Goal: Task Accomplishment & Management: Manage account settings

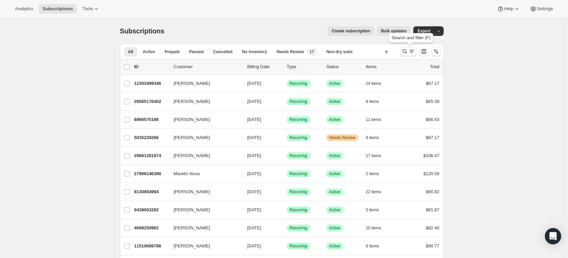
click at [404, 51] on icon "Search and filter results" at bounding box center [404, 51] width 7 height 7
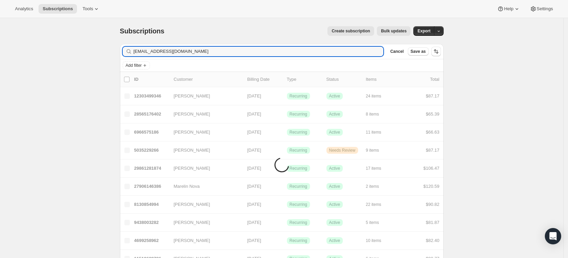
type input "amber.bishop1@gmail.com"
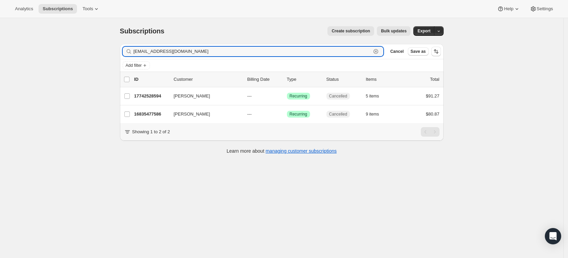
drag, startPoint x: 198, startPoint y: 52, endPoint x: 129, endPoint y: 51, distance: 68.1
click at [129, 51] on div "amber.bishop1@gmail.com Clear" at bounding box center [253, 52] width 261 height 10
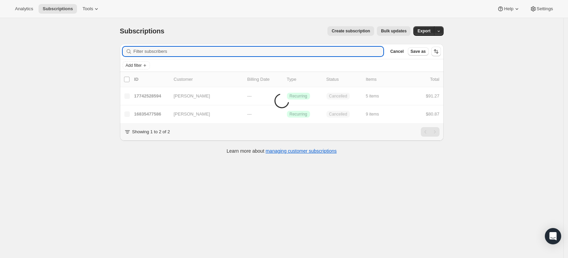
paste input "timothy.lorden@gmail.com"
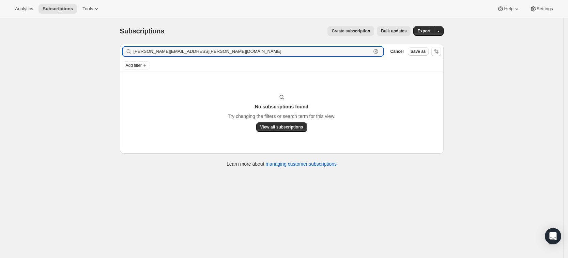
type input "timothy.lorden@gmail.com"
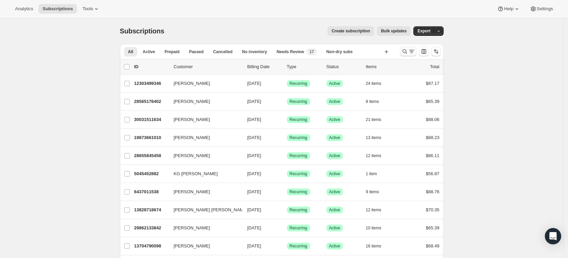
click at [403, 50] on button "Search and filter results" at bounding box center [408, 52] width 16 height 10
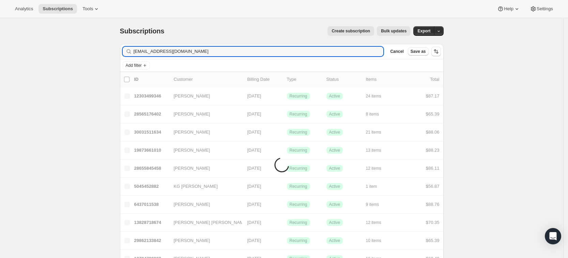
type input "[EMAIL_ADDRESS][DOMAIN_NAME]"
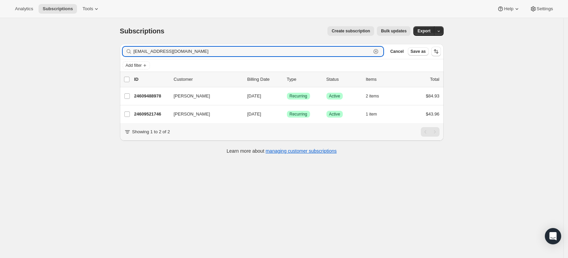
drag, startPoint x: 204, startPoint y: 53, endPoint x: 131, endPoint y: 53, distance: 73.6
click at [131, 53] on div "karlajparedes13@hotmail.com Clear" at bounding box center [253, 52] width 261 height 10
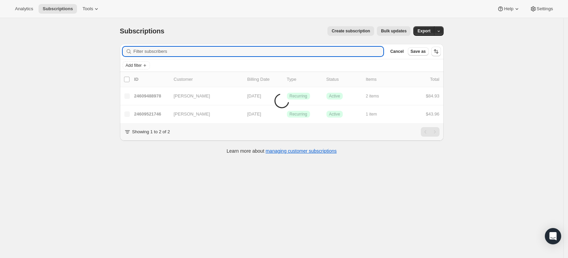
paste input "[EMAIL_ADDRESS][DOMAIN_NAME]"
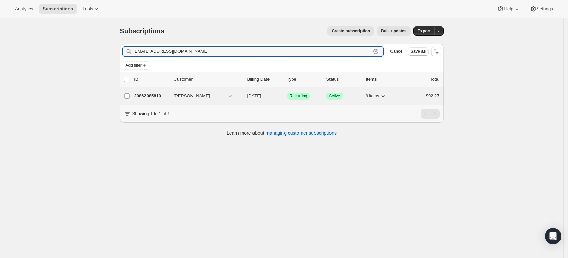
type input "[EMAIL_ADDRESS][DOMAIN_NAME]"
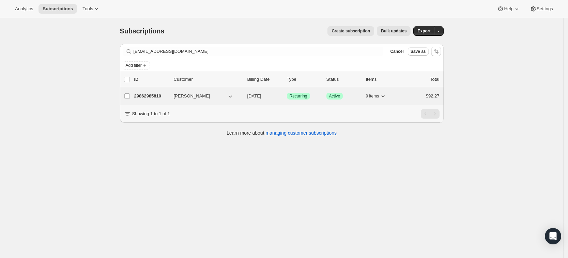
click at [150, 94] on p "29862985810" at bounding box center [151, 96] width 34 height 7
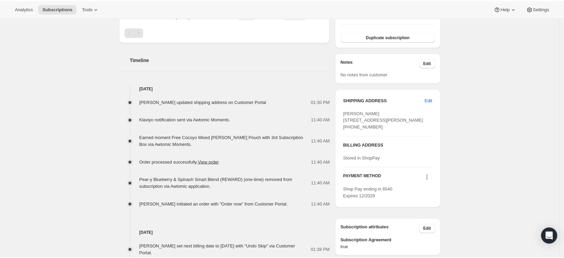
scroll to position [235, 0]
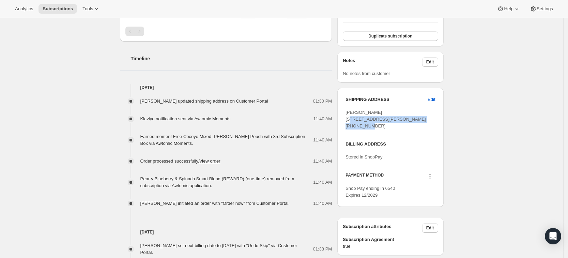
drag, startPoint x: 399, startPoint y: 127, endPoint x: 345, endPoint y: 118, distance: 54.5
click at [345, 118] on div "SHIPPING ADDRESS Edit Miranda Simpson 514 Beaumont Dr Murfreesboro TN, 37129 Un…" at bounding box center [390, 147] width 106 height 119
copy span "514 Beaumont Dr Murfreesboro TN, 37129"
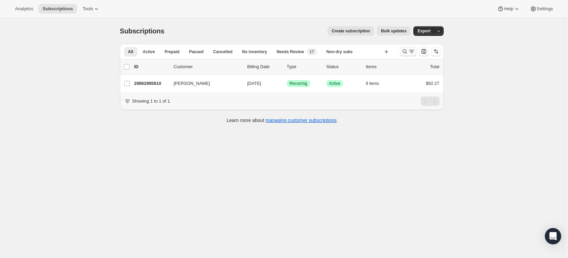
click at [407, 50] on icon "Search and filter results" at bounding box center [404, 51] width 7 height 7
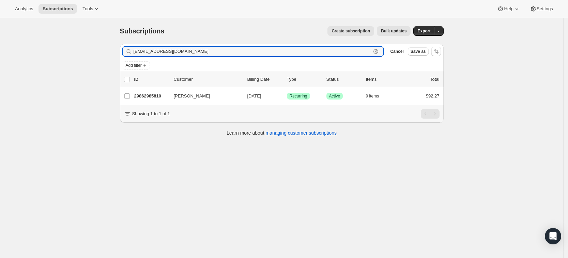
click at [377, 51] on icon "button" at bounding box center [376, 51] width 2 height 2
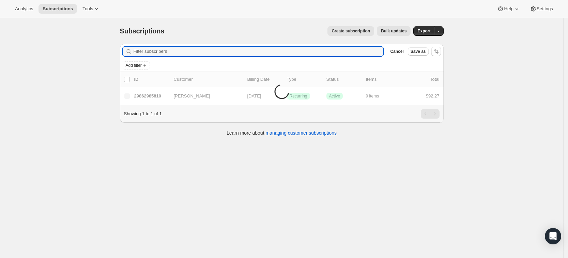
paste input "[EMAIL_ADDRESS][DOMAIN_NAME]"
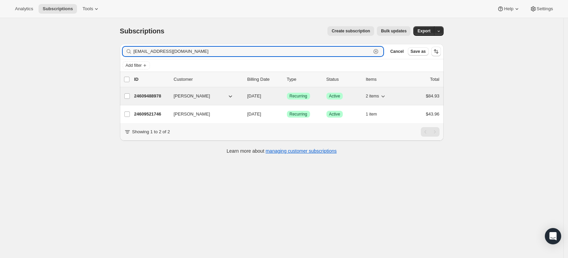
type input "[EMAIL_ADDRESS][DOMAIN_NAME]"
click at [161, 95] on p "24609488978" at bounding box center [151, 96] width 34 height 7
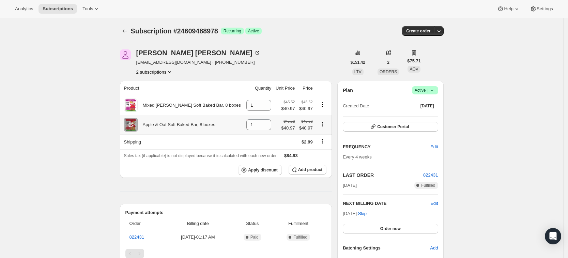
click at [154, 128] on div "Apple & Oat Soft Baked Bar, 8 boxes" at bounding box center [177, 124] width 78 height 7
click at [133, 86] on th "Product" at bounding box center [182, 88] width 124 height 15
click at [144, 73] on button "2 subscriptions" at bounding box center [154, 71] width 37 height 7
click at [153, 98] on span "24609521746" at bounding box center [147, 96] width 27 height 5
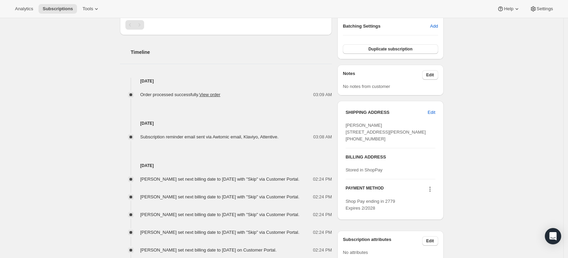
scroll to position [223, 0]
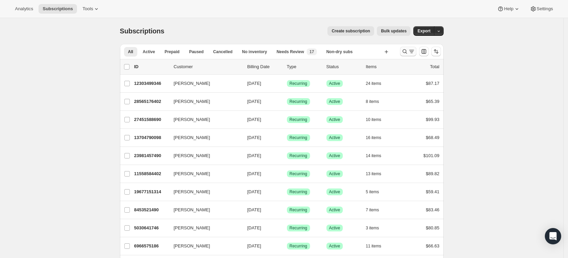
click at [407, 53] on icon "Search and filter results" at bounding box center [404, 51] width 7 height 7
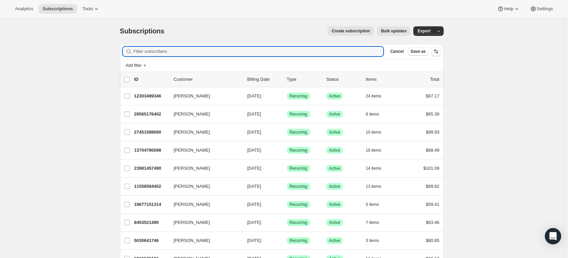
paste input "[EMAIL_ADDRESS][DOMAIN_NAME]"
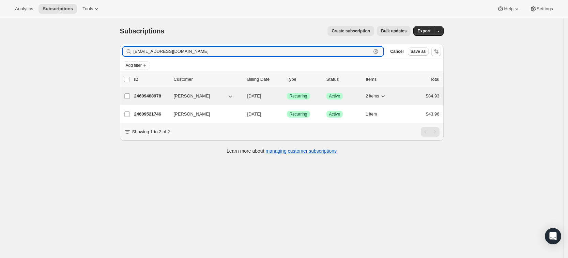
type input "[EMAIL_ADDRESS][DOMAIN_NAME]"
click at [153, 95] on p "24609488978" at bounding box center [151, 96] width 34 height 7
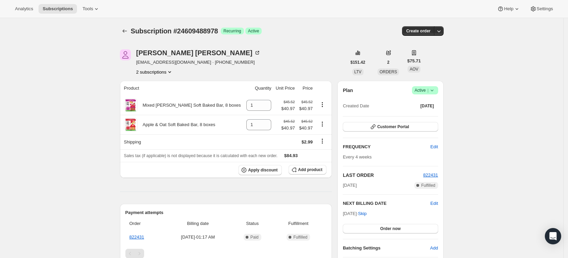
click at [434, 90] on icon at bounding box center [432, 90] width 7 height 7
click at [427, 113] on span "Cancel subscription" at bounding box center [427, 115] width 38 height 5
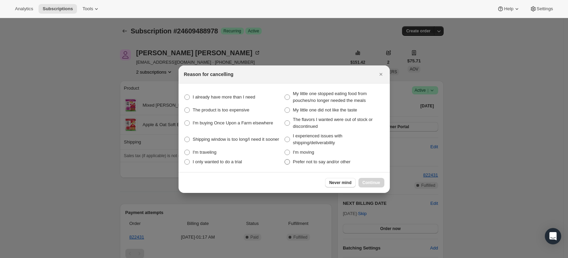
click at [298, 162] on span "Prefer not to say and/or other" at bounding box center [322, 161] width 58 height 5
click at [285, 159] on other "Prefer not to say and/or other" at bounding box center [284, 159] width 0 height 0
radio other "true"
click at [366, 182] on span "Continue" at bounding box center [372, 182] width 18 height 5
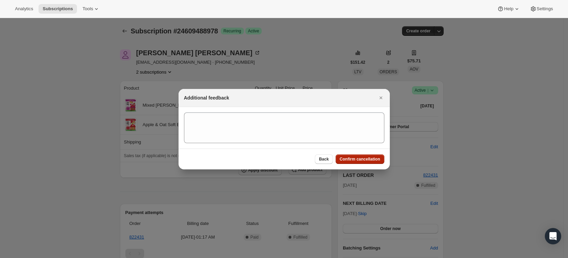
click at [352, 161] on button "Confirm cancellation" at bounding box center [360, 159] width 49 height 10
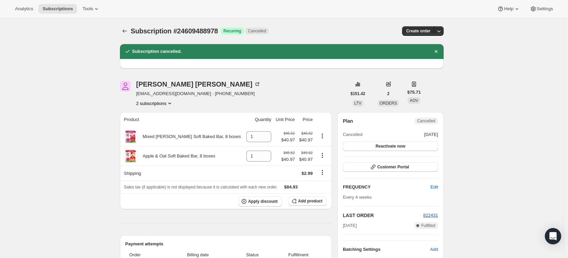
click at [162, 98] on div "Karla Paredes karlajparedes13@hotmail.com · +15043391699 2 subscriptions" at bounding box center [198, 94] width 124 height 26
click at [161, 103] on button "2 subscriptions" at bounding box center [154, 103] width 37 height 7
click at [164, 124] on span "24609521746" at bounding box center [157, 127] width 47 height 7
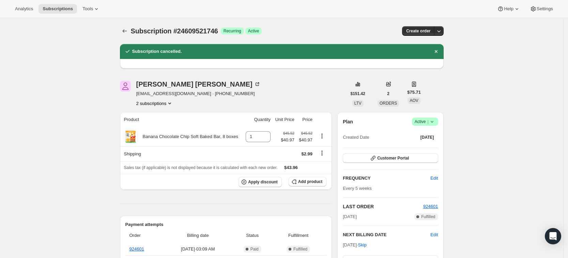
click at [435, 121] on icon at bounding box center [432, 121] width 7 height 7
click at [430, 148] on span "Cancel subscription" at bounding box center [427, 146] width 38 height 5
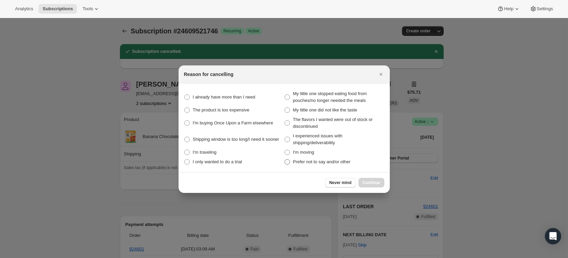
click at [298, 163] on span "Prefer not to say and/or other" at bounding box center [322, 161] width 58 height 5
click at [285, 159] on other "Prefer not to say and/or other" at bounding box center [284, 159] width 0 height 0
radio other "true"
click at [374, 181] on span "Continue" at bounding box center [372, 182] width 18 height 5
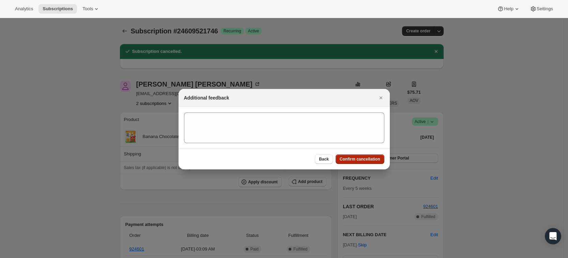
click at [357, 159] on span "Confirm cancellation" at bounding box center [360, 158] width 41 height 5
